Goal: Information Seeking & Learning: Learn about a topic

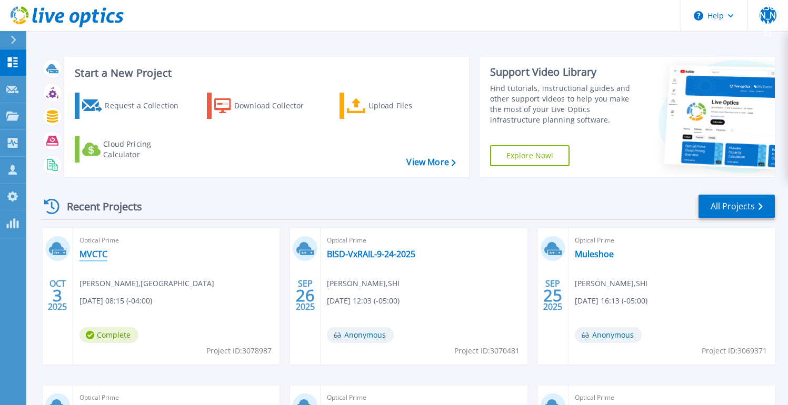
click at [87, 257] on link "MVCTC" at bounding box center [94, 254] width 28 height 11
click at [735, 201] on link "All Projects" at bounding box center [737, 207] width 76 height 24
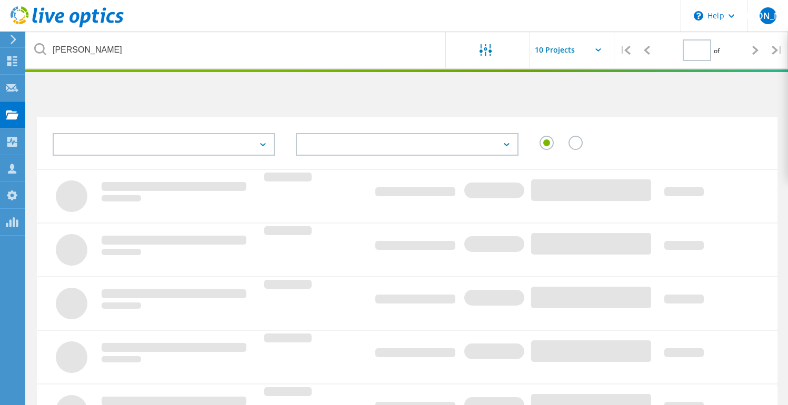
type input "1"
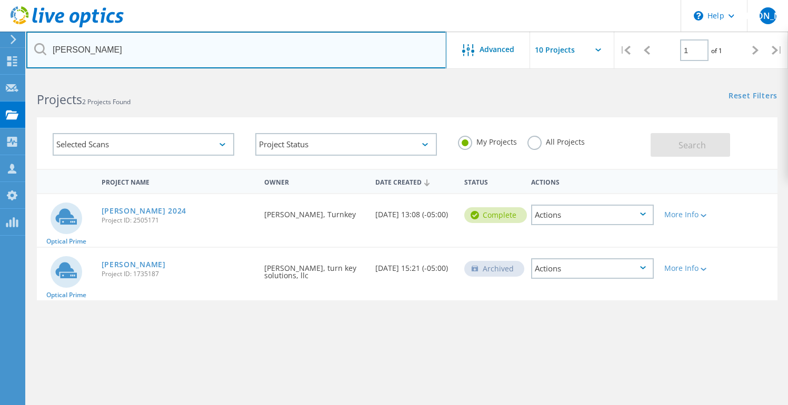
click at [127, 46] on input "Elmer" at bounding box center [236, 50] width 420 height 37
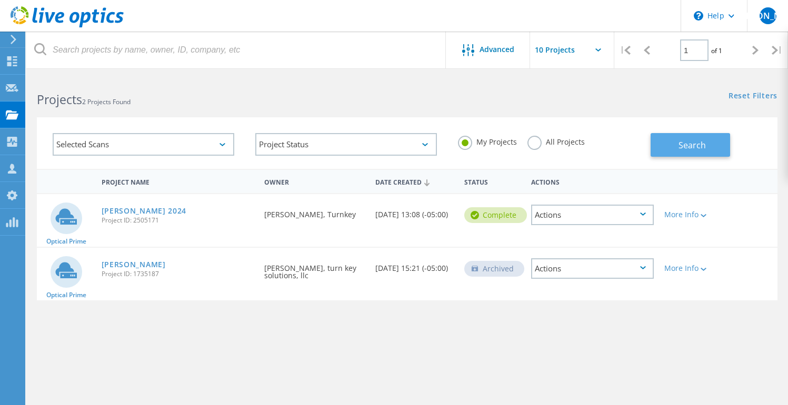
click at [694, 148] on span "Search" at bounding box center [692, 146] width 27 height 12
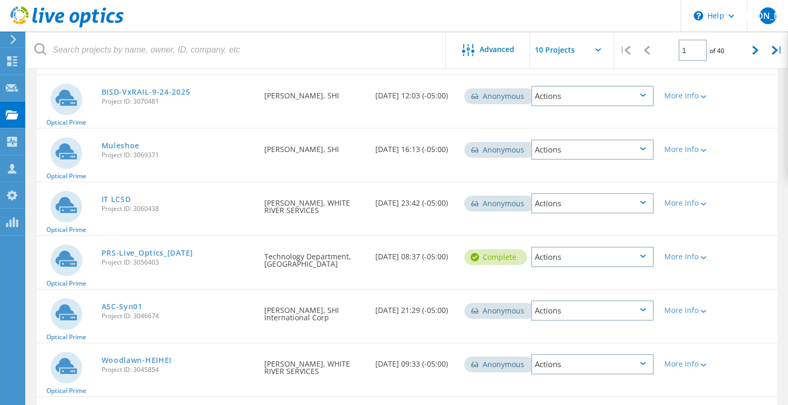
scroll to position [202, 0]
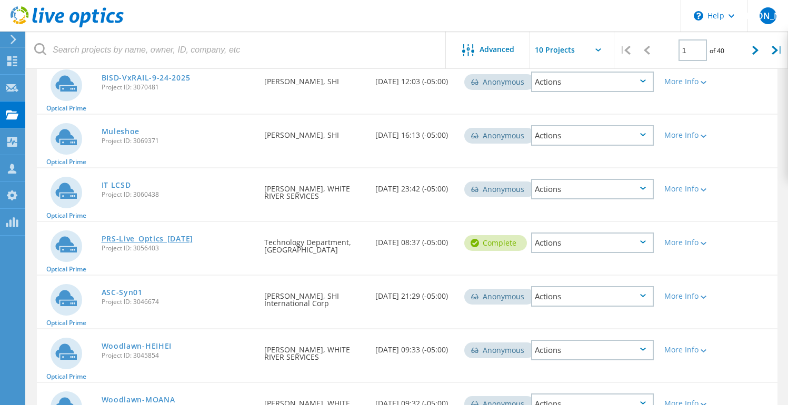
click at [131, 243] on link "PRS-Live_Optics_[DATE]" at bounding box center [148, 238] width 92 height 7
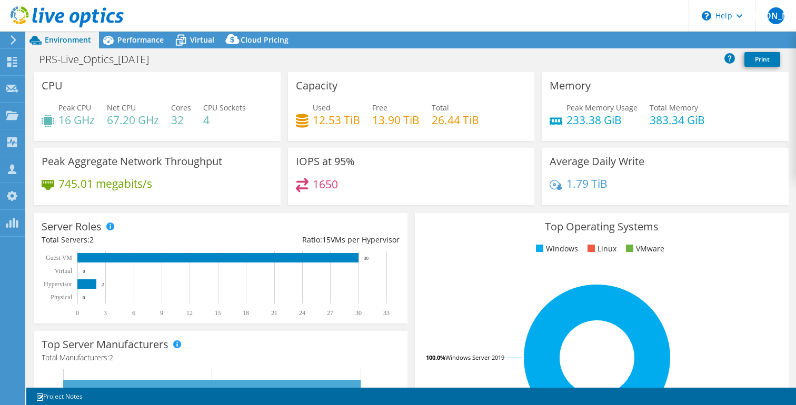
select select "USD"
click at [196, 34] on div "Virtual" at bounding box center [197, 40] width 51 height 17
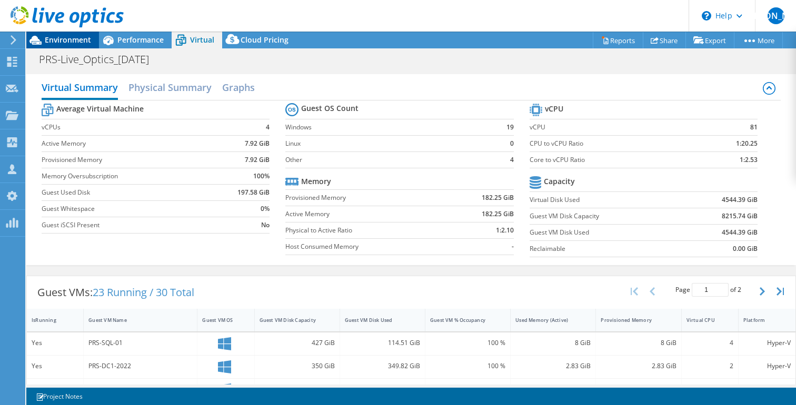
click at [59, 43] on span "Environment" at bounding box center [68, 40] width 46 height 10
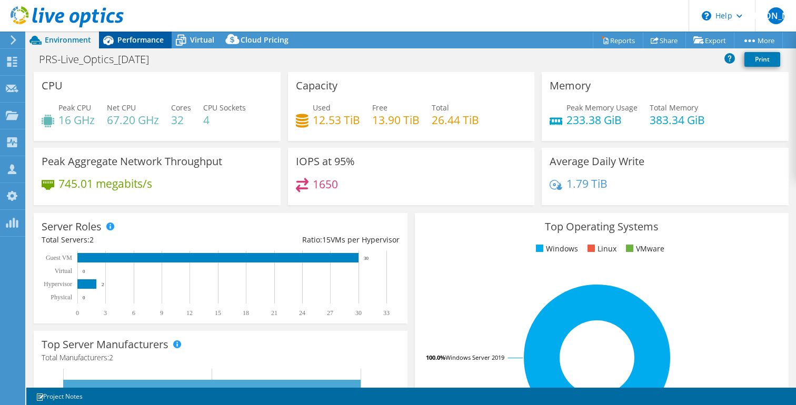
click at [141, 44] on span "Performance" at bounding box center [140, 40] width 46 height 10
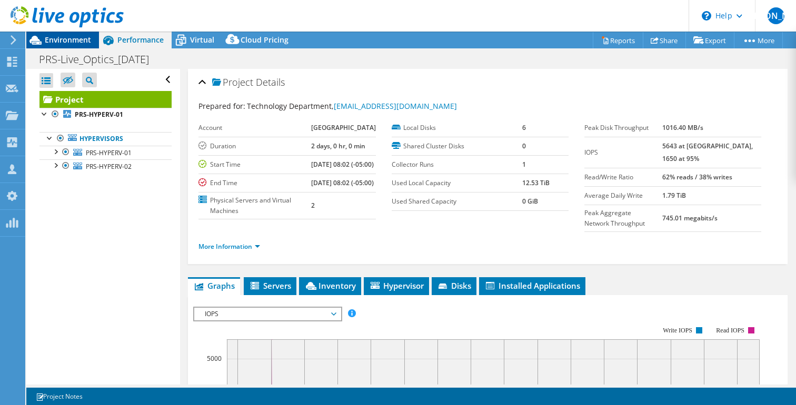
click at [71, 41] on span "Environment" at bounding box center [68, 40] width 46 height 10
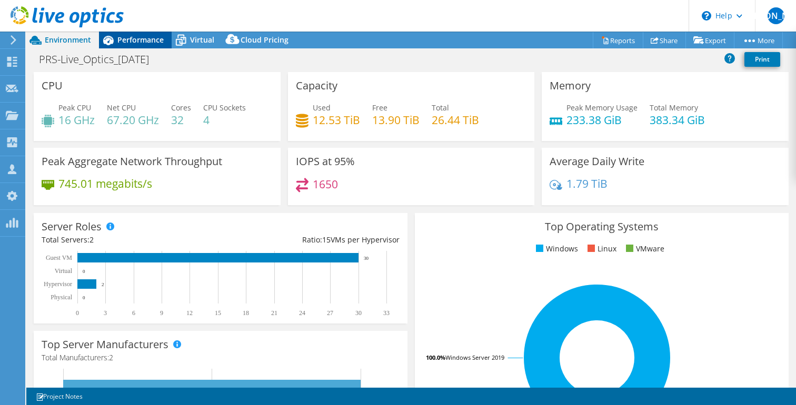
click at [156, 39] on span "Performance" at bounding box center [140, 40] width 46 height 10
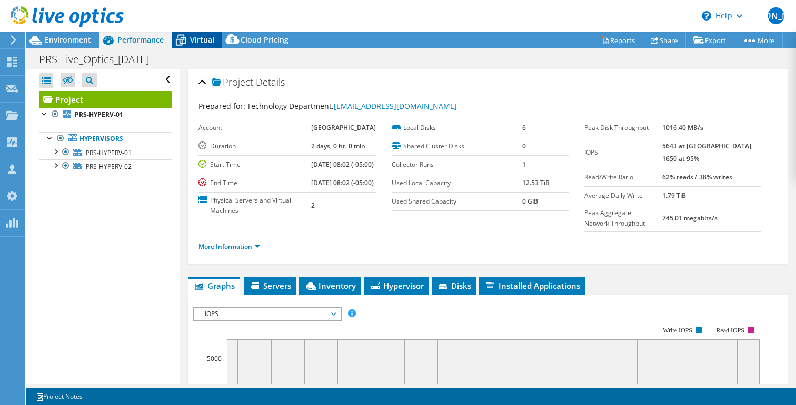
click at [194, 39] on span "Virtual" at bounding box center [202, 40] width 24 height 10
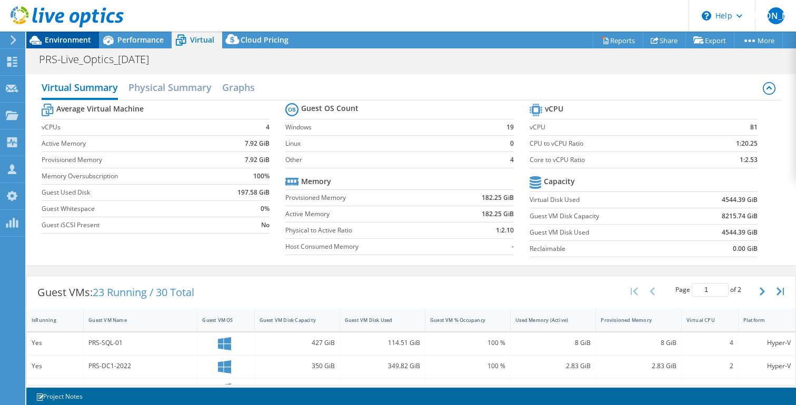
click at [50, 42] on span "Environment" at bounding box center [68, 40] width 46 height 10
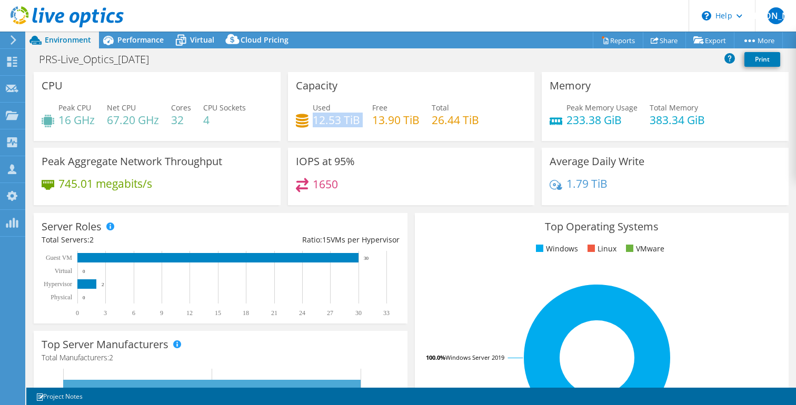
drag, startPoint x: 311, startPoint y: 121, endPoint x: 359, endPoint y: 122, distance: 47.9
click at [362, 122] on div "Used 12.53 TiB Free 13.90 TiB Total 26.44 TiB" at bounding box center [411, 119] width 231 height 34
click at [351, 130] on div "Used 12.53 TiB Free 13.90 TiB Total 26.44 TiB" at bounding box center [411, 119] width 231 height 34
drag, startPoint x: 309, startPoint y: 119, endPoint x: 362, endPoint y: 120, distance: 52.7
click at [362, 120] on div "Used 12.53 TiB Free 13.90 TiB Total 26.44 TiB" at bounding box center [411, 119] width 231 height 34
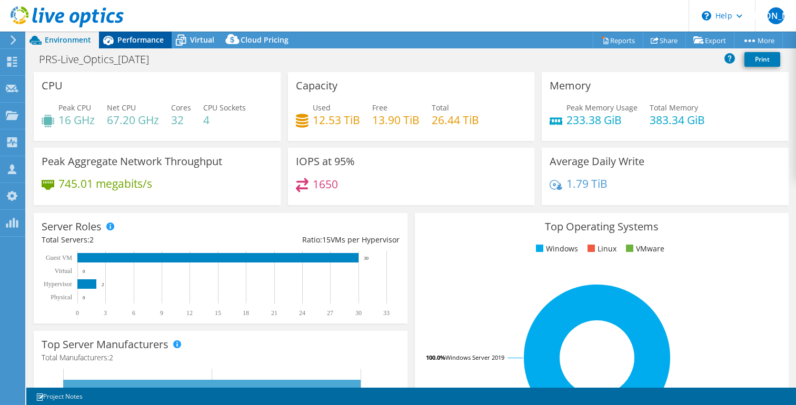
click at [137, 42] on span "Performance" at bounding box center [140, 40] width 46 height 10
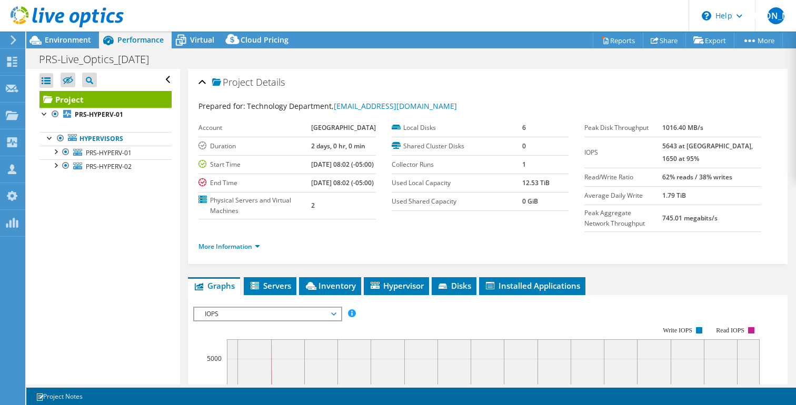
click at [61, 34] on div at bounding box center [62, 17] width 124 height 35
click at [61, 39] on span "Environment" at bounding box center [68, 40] width 46 height 10
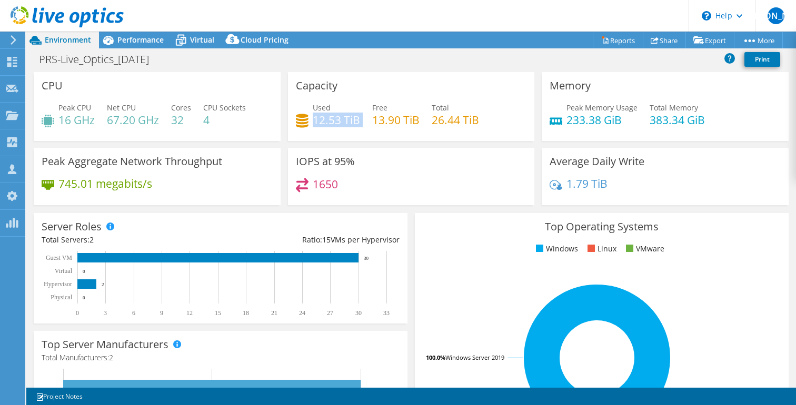
drag, startPoint x: 311, startPoint y: 120, endPoint x: 363, endPoint y: 123, distance: 51.7
click at [364, 123] on div "Used 12.53 TiB Free 13.90 TiB Total 26.44 TiB" at bounding box center [411, 119] width 231 height 34
click at [339, 135] on div "Used 12.53 TiB Free 13.90 TiB Total 26.44 TiB" at bounding box center [411, 119] width 231 height 34
click at [130, 38] on span "Performance" at bounding box center [140, 40] width 46 height 10
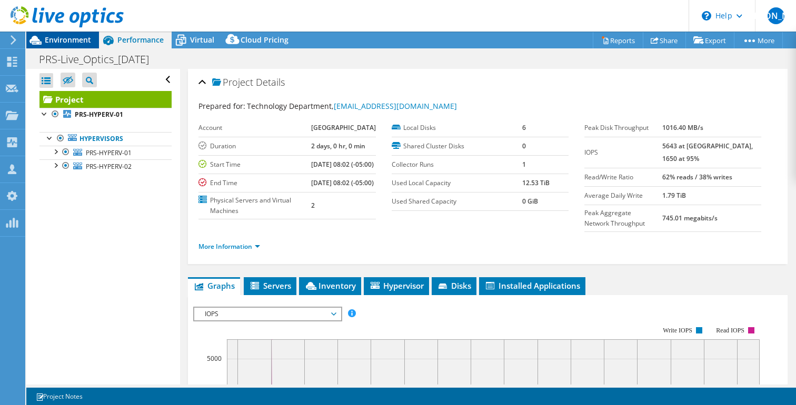
click at [67, 41] on span "Environment" at bounding box center [68, 40] width 46 height 10
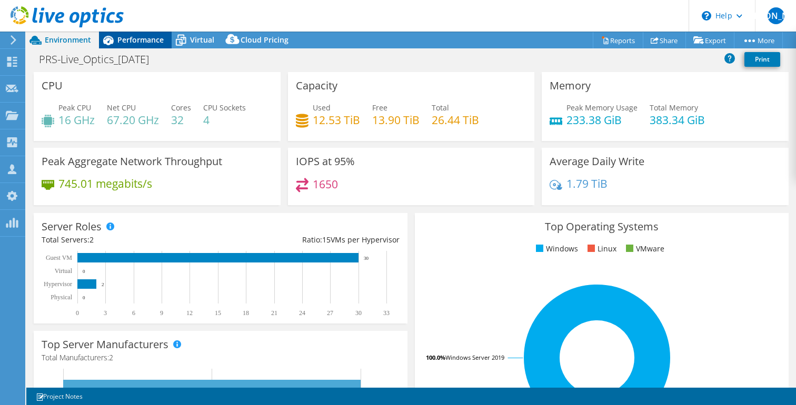
click at [144, 41] on span "Performance" at bounding box center [140, 40] width 46 height 10
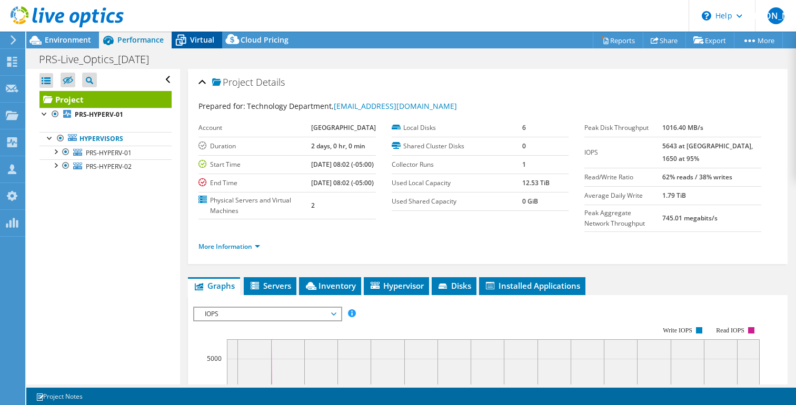
click at [206, 39] on span "Virtual" at bounding box center [202, 40] width 24 height 10
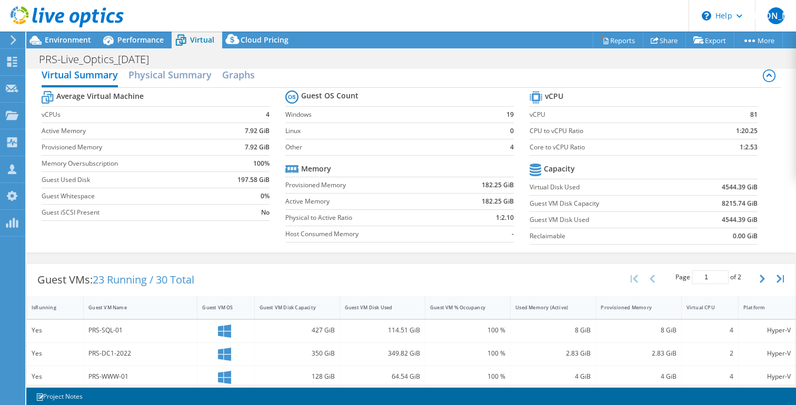
scroll to position [15, 0]
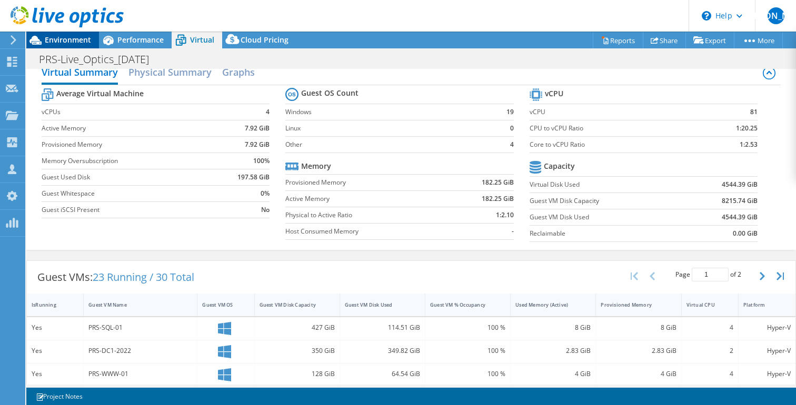
click at [60, 37] on span "Environment" at bounding box center [68, 40] width 46 height 10
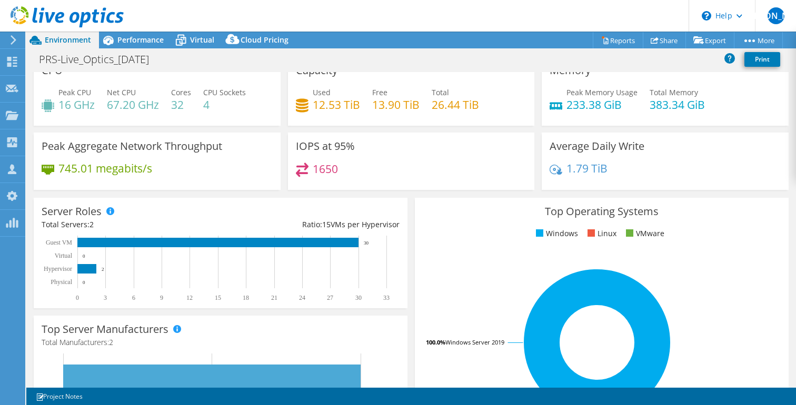
drag, startPoint x: 131, startPoint y: 37, endPoint x: 132, endPoint y: 52, distance: 14.8
click at [131, 37] on span "Performance" at bounding box center [140, 40] width 46 height 10
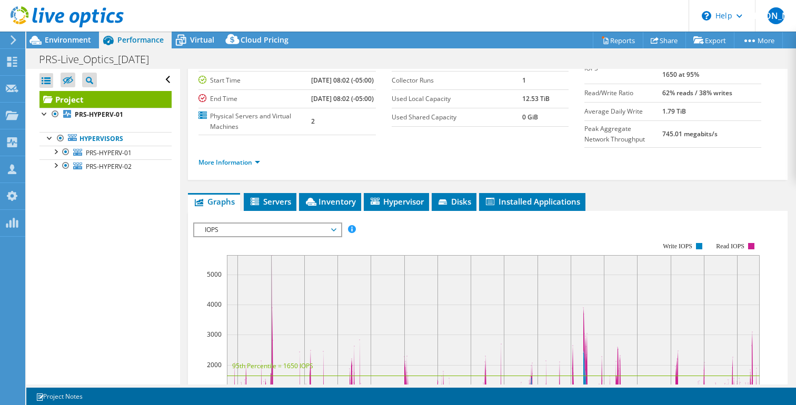
scroll to position [208, 0]
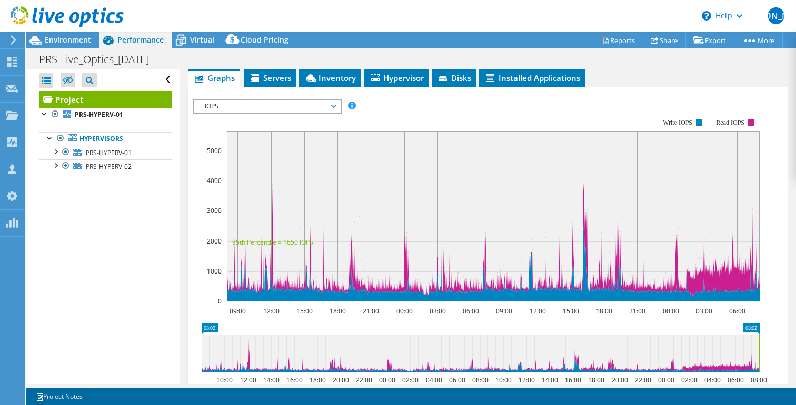
click at [266, 113] on span "IOPS" at bounding box center [267, 106] width 135 height 13
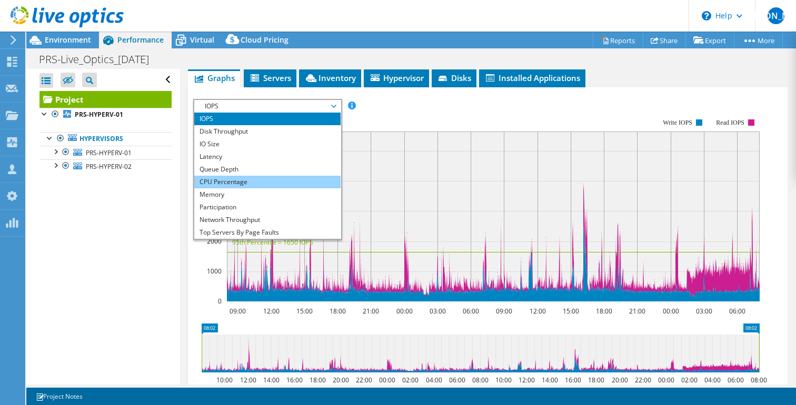
click at [257, 188] on li "CPU Percentage" at bounding box center [267, 182] width 146 height 13
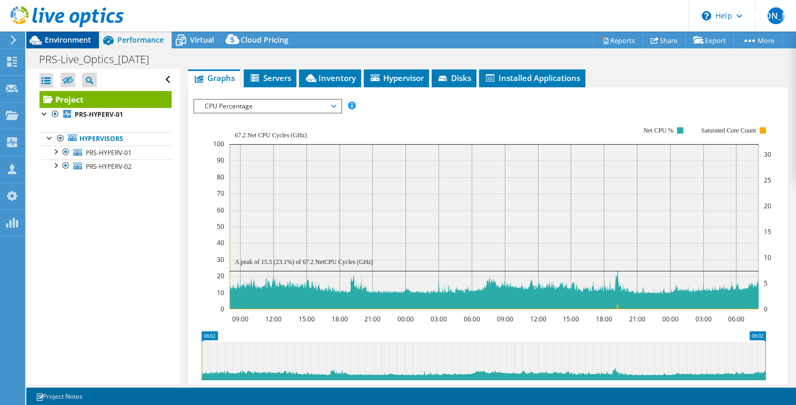
click at [62, 45] on div "Environment" at bounding box center [62, 40] width 73 height 17
